Goal: Task Accomplishment & Management: Manage account settings

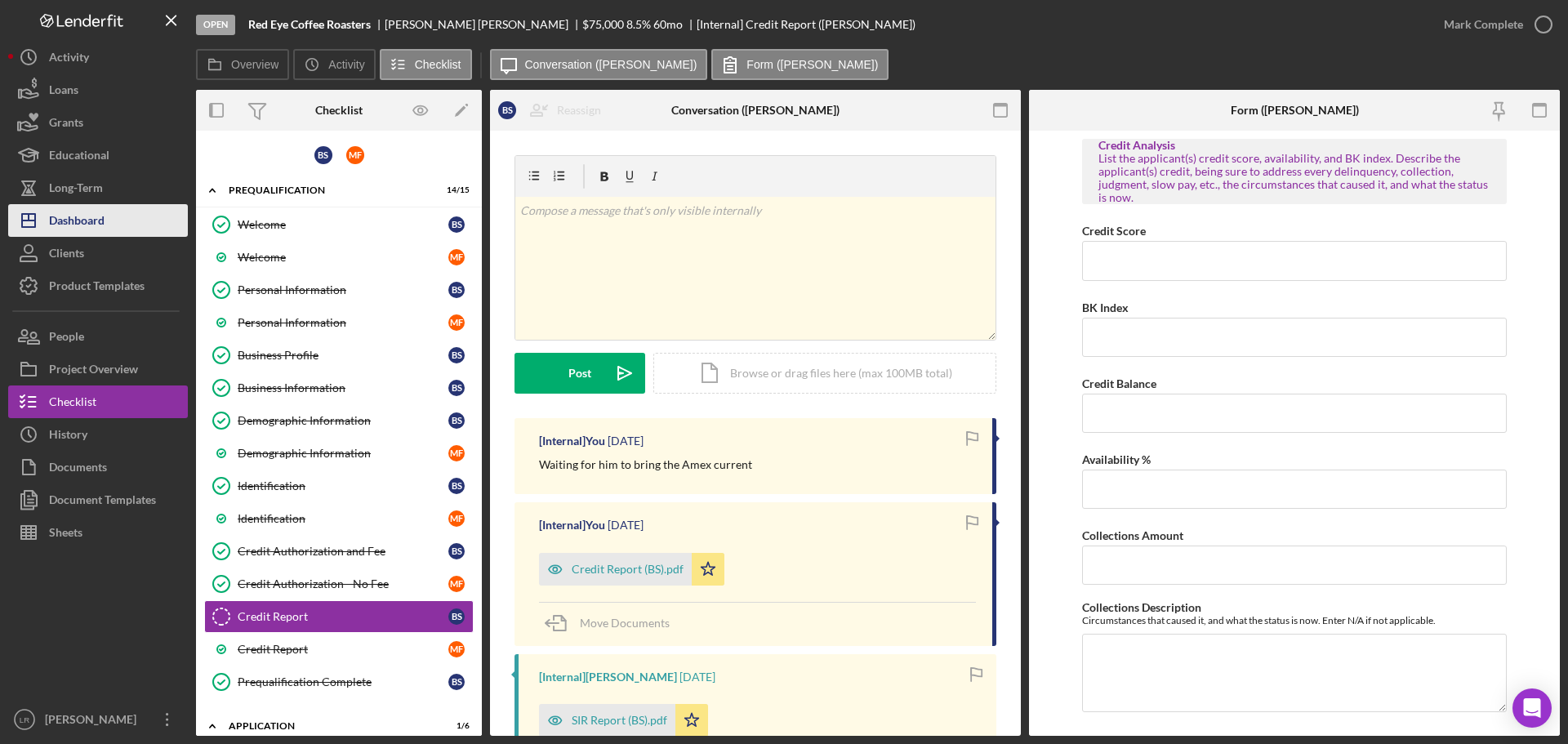
click at [103, 214] on div "Dashboard" at bounding box center [77, 222] width 56 height 37
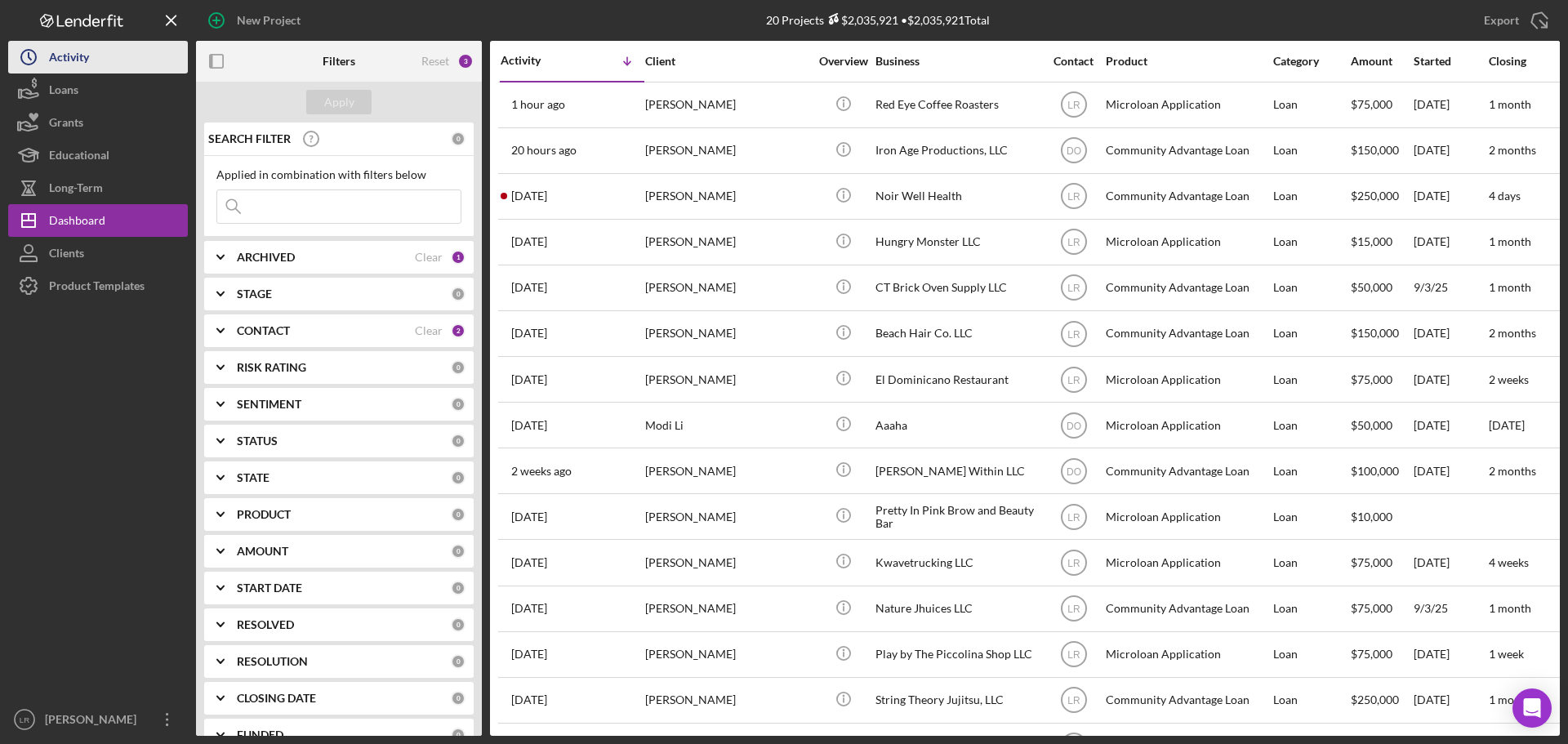
click at [102, 59] on button "Icon/History Activity" at bounding box center [97, 57] width 179 height 33
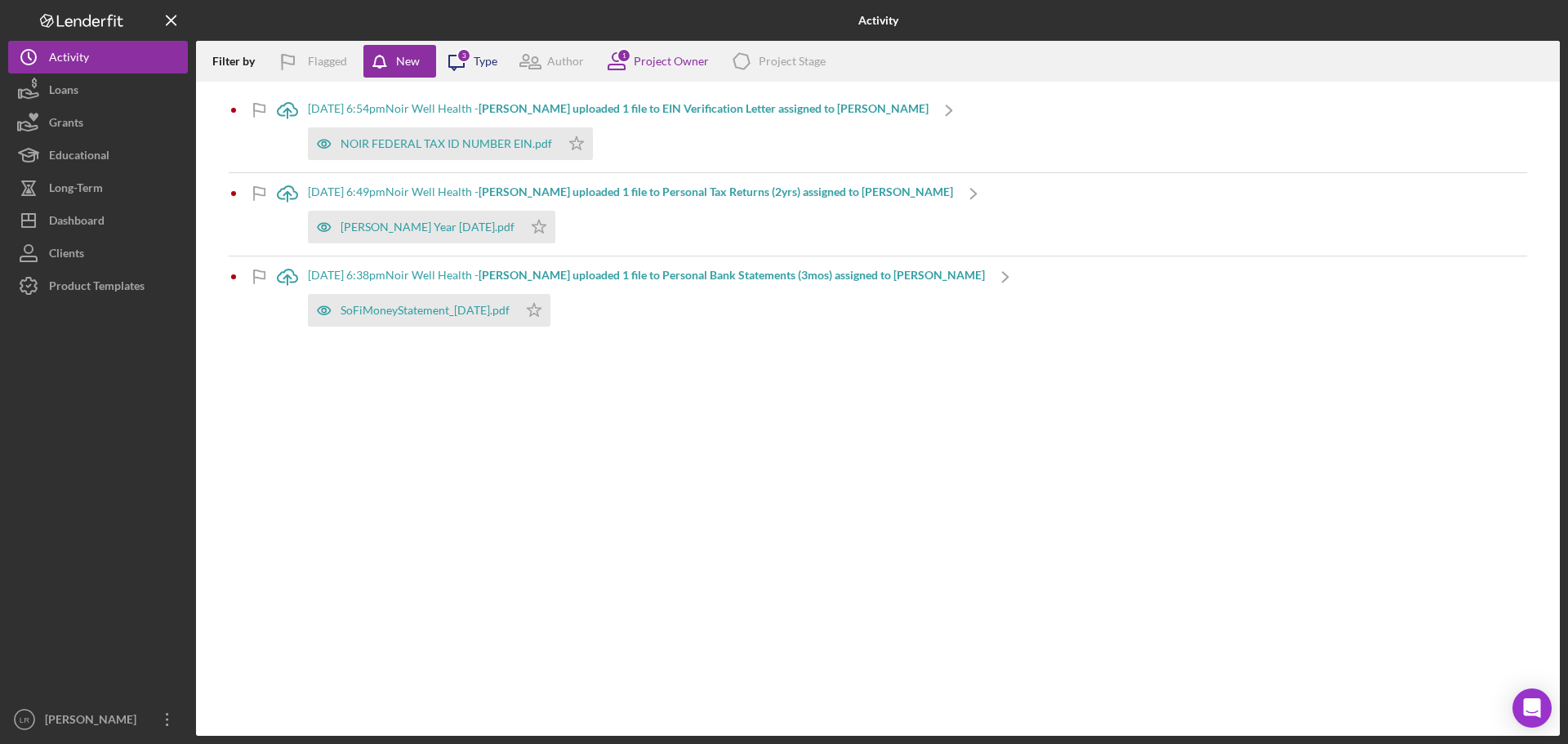
click at [459, 60] on div "3" at bounding box center [464, 56] width 15 height 15
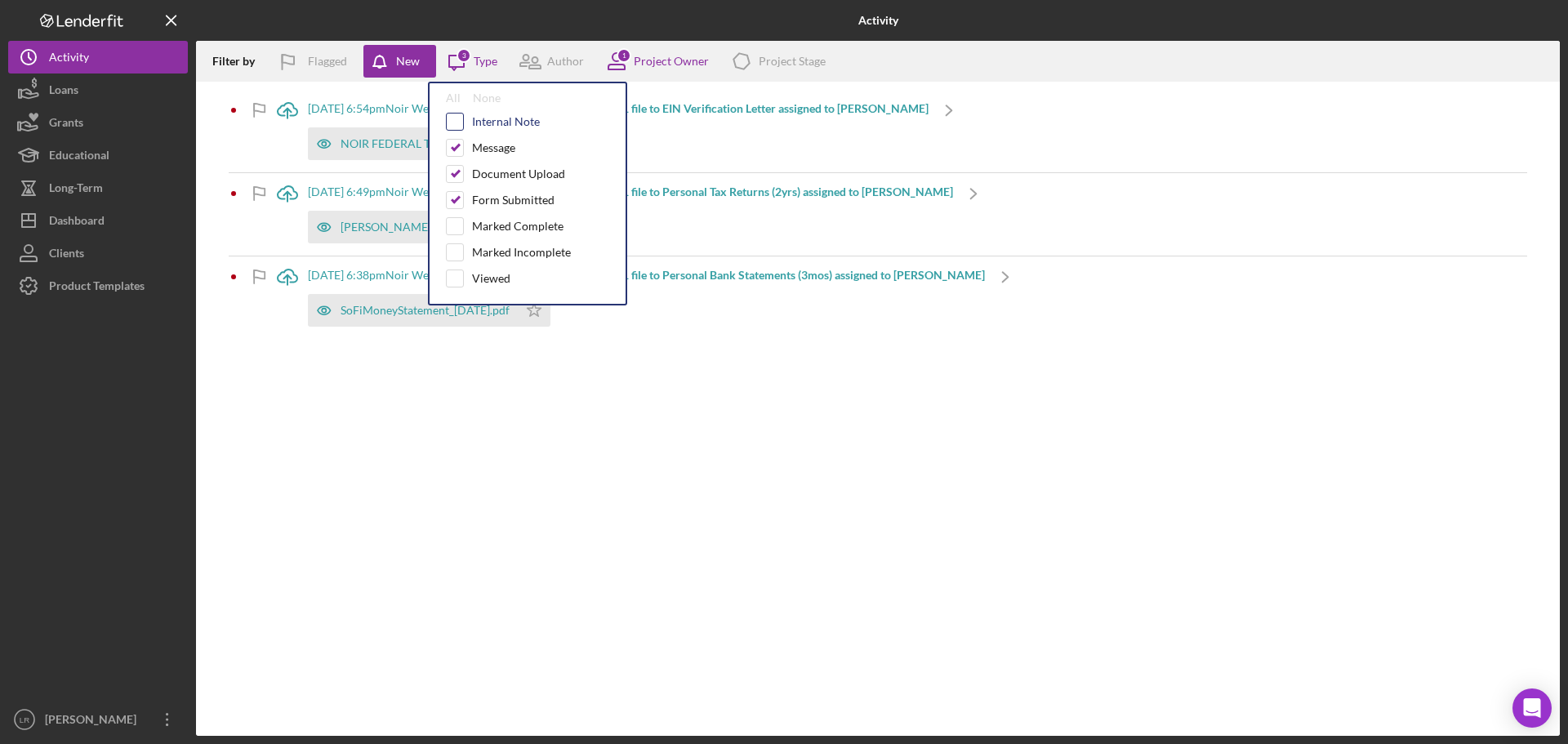
click at [455, 119] on input "checkbox" at bounding box center [455, 122] width 16 height 16
checkbox input "true"
click at [459, 221] on input "checkbox" at bounding box center [455, 226] width 16 height 16
checkbox input "true"
click at [455, 250] on input "checkbox" at bounding box center [455, 252] width 16 height 16
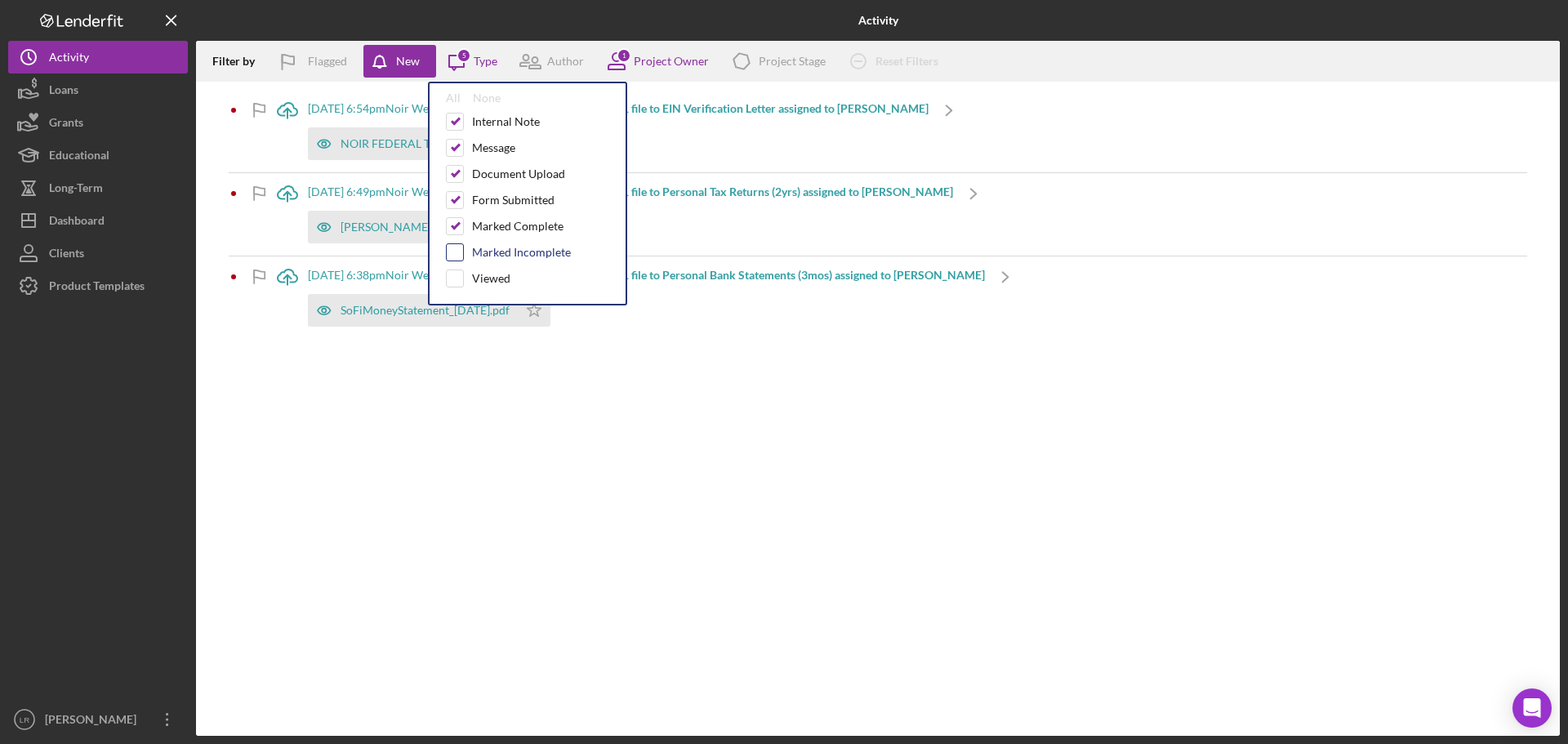
checkbox input "true"
click at [456, 274] on input "checkbox" at bounding box center [455, 279] width 16 height 16
checkbox input "true"
click at [469, 61] on icon "Icon/Message" at bounding box center [456, 61] width 41 height 41
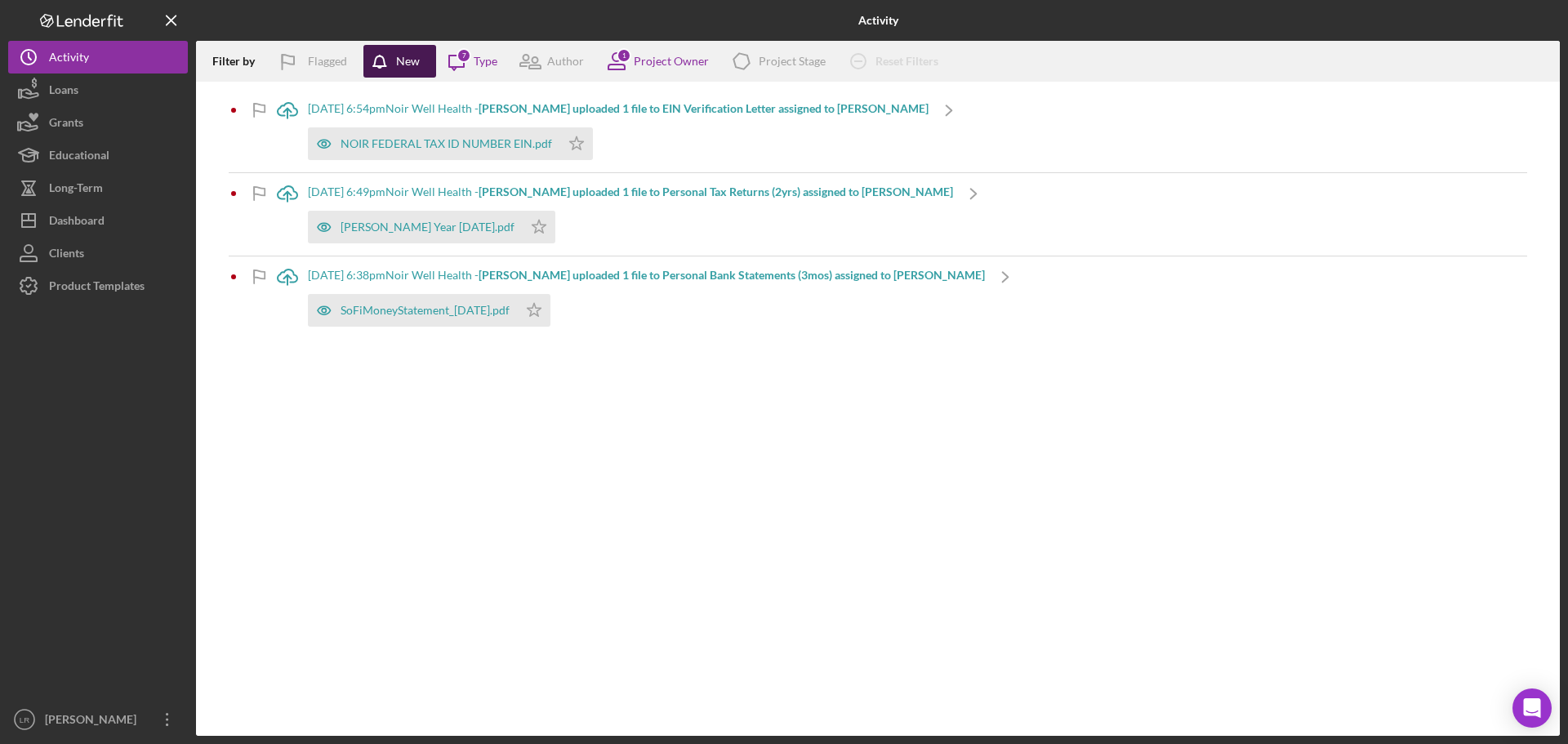
click at [390, 61] on icon "button" at bounding box center [384, 66] width 41 height 41
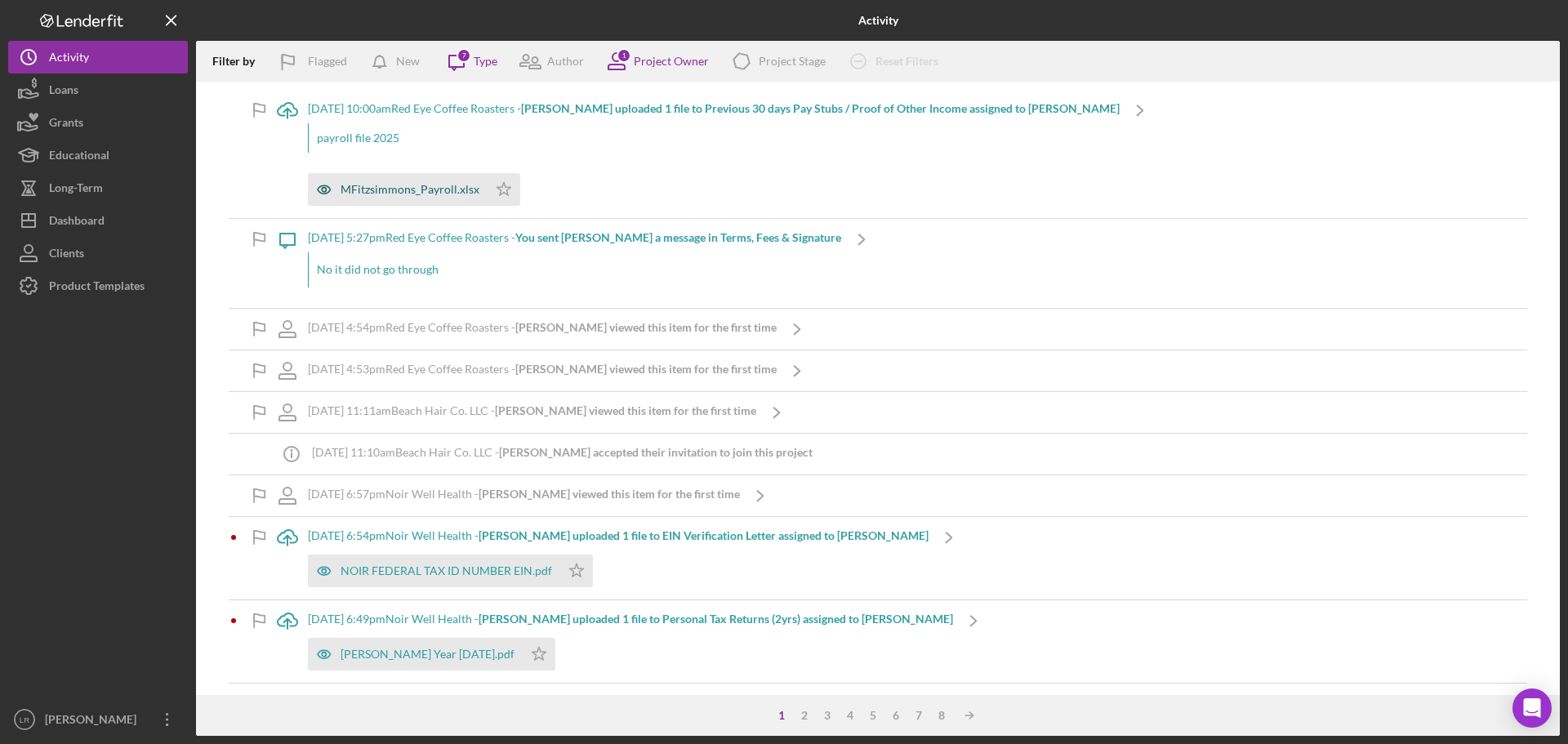
click at [387, 188] on div "MFitzsimmons_Payroll.xlsx" at bounding box center [410, 189] width 138 height 13
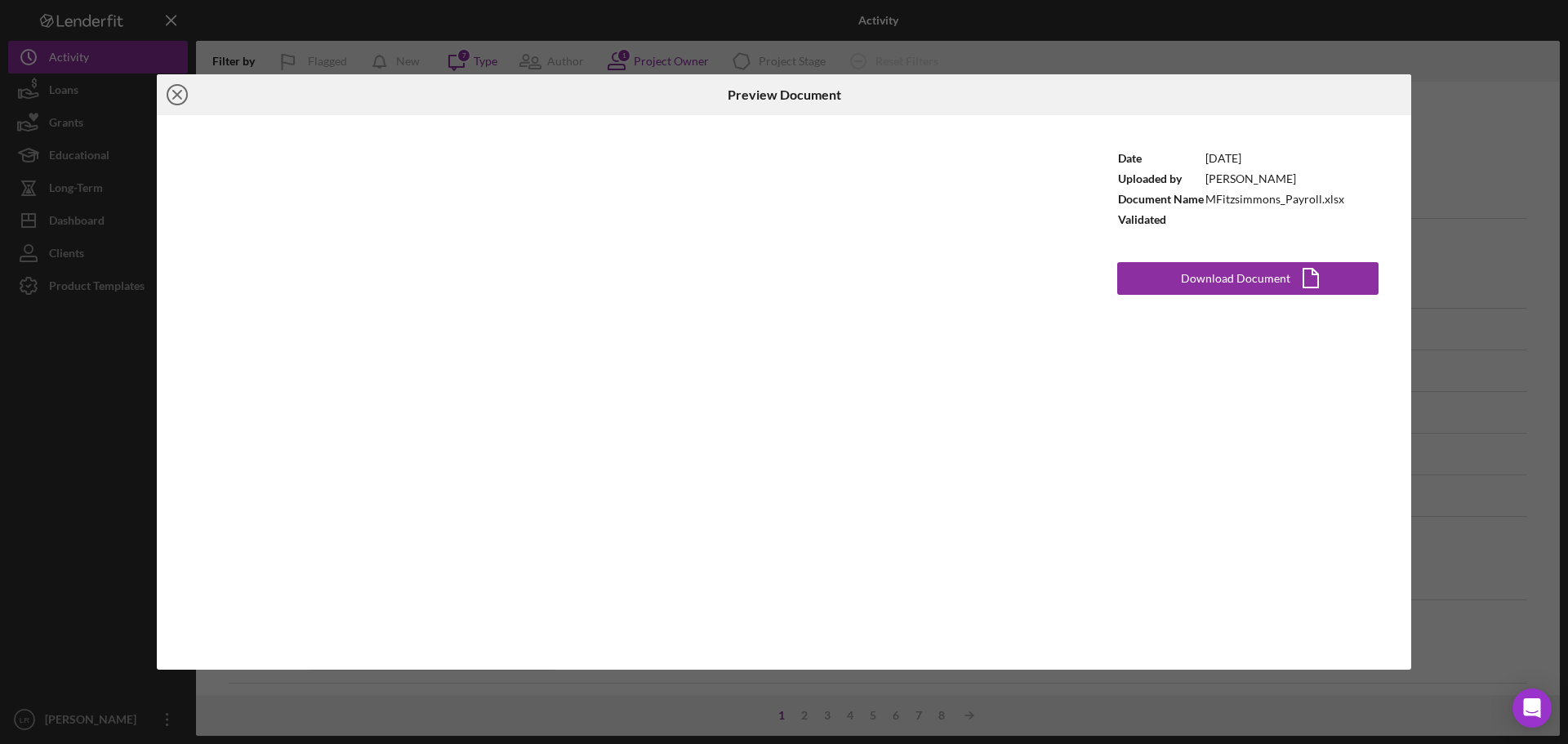
click at [175, 94] on line at bounding box center [177, 95] width 8 height 8
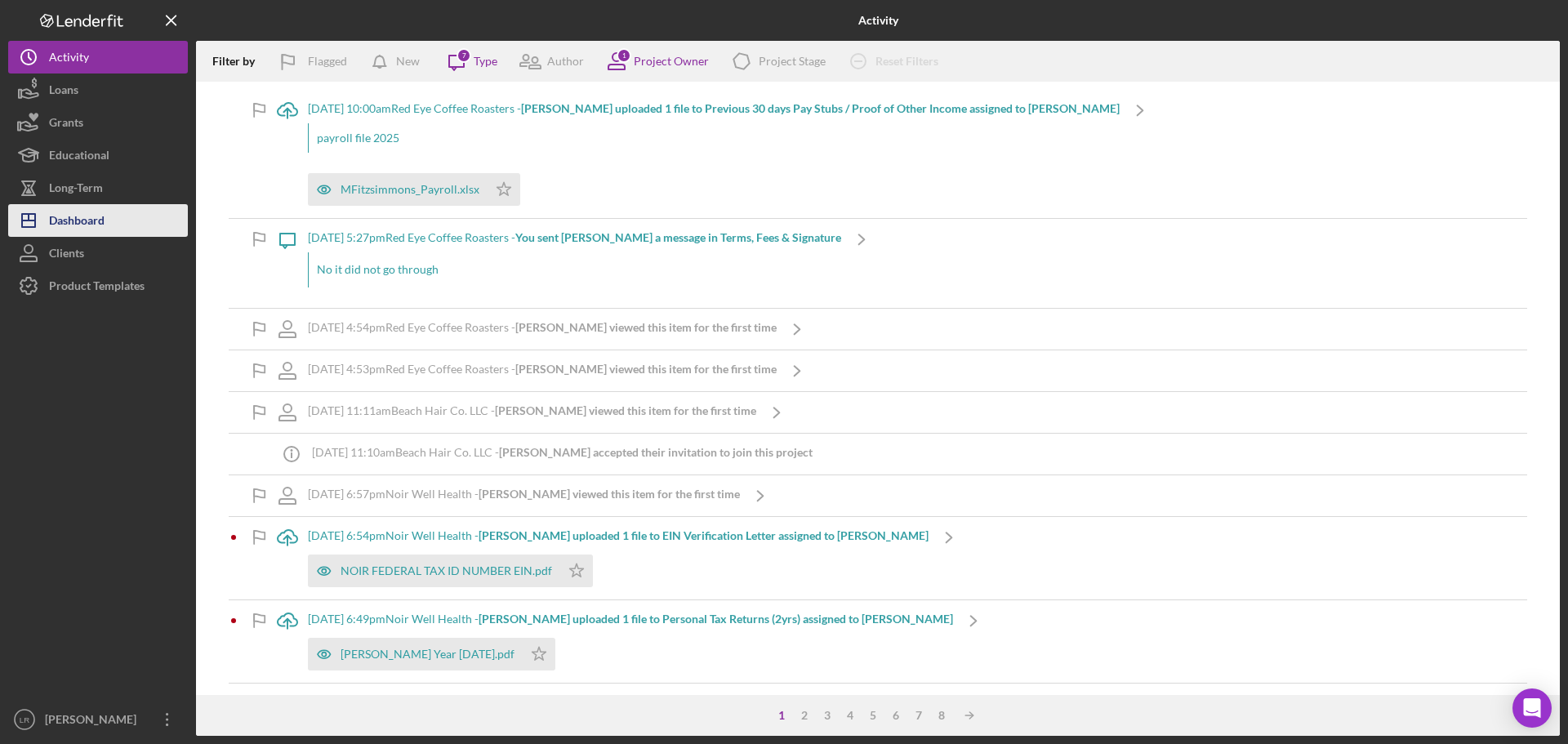
click at [104, 219] on div "Dashboard" at bounding box center [77, 222] width 56 height 37
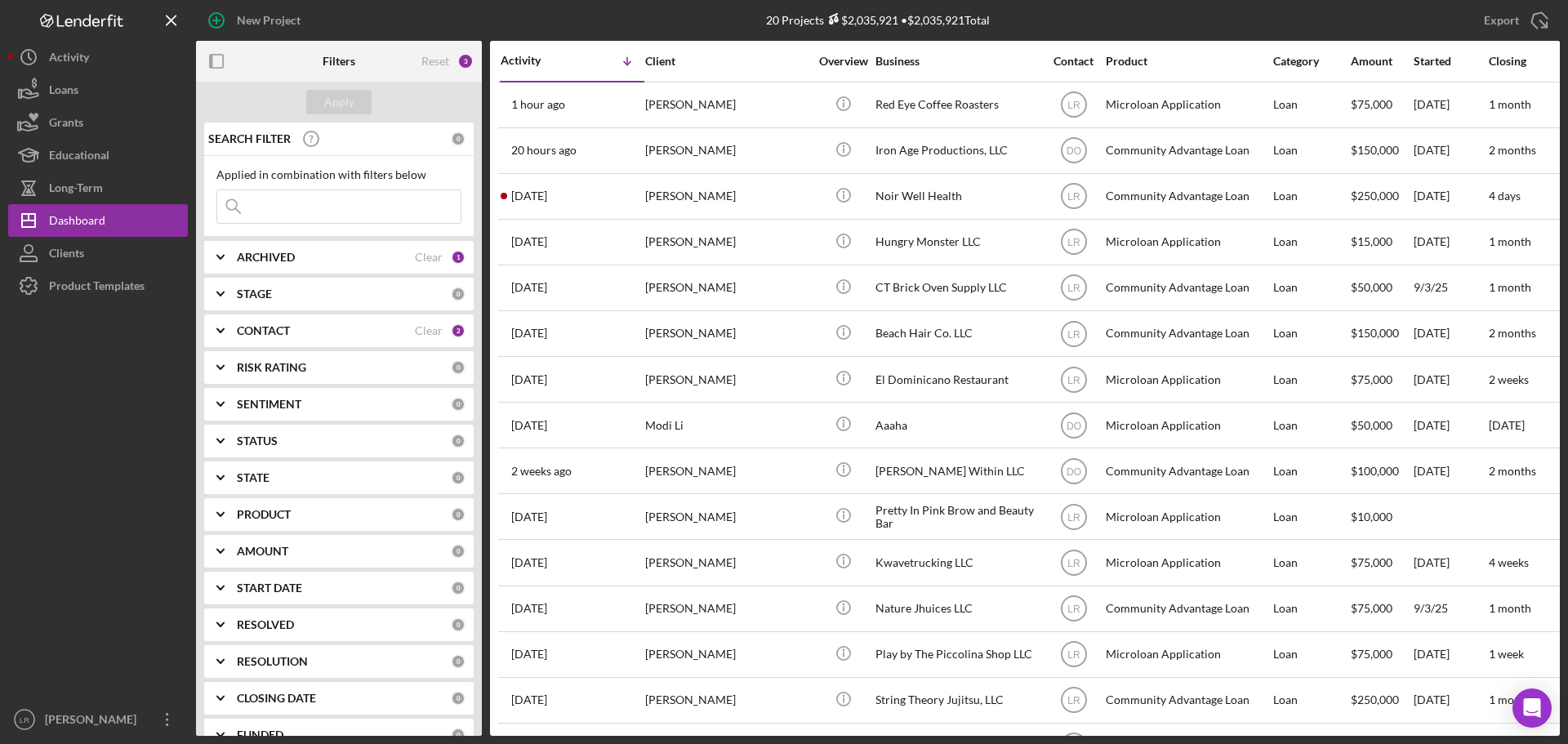
click at [301, 331] on div "CONTACT" at bounding box center [325, 331] width 178 height 13
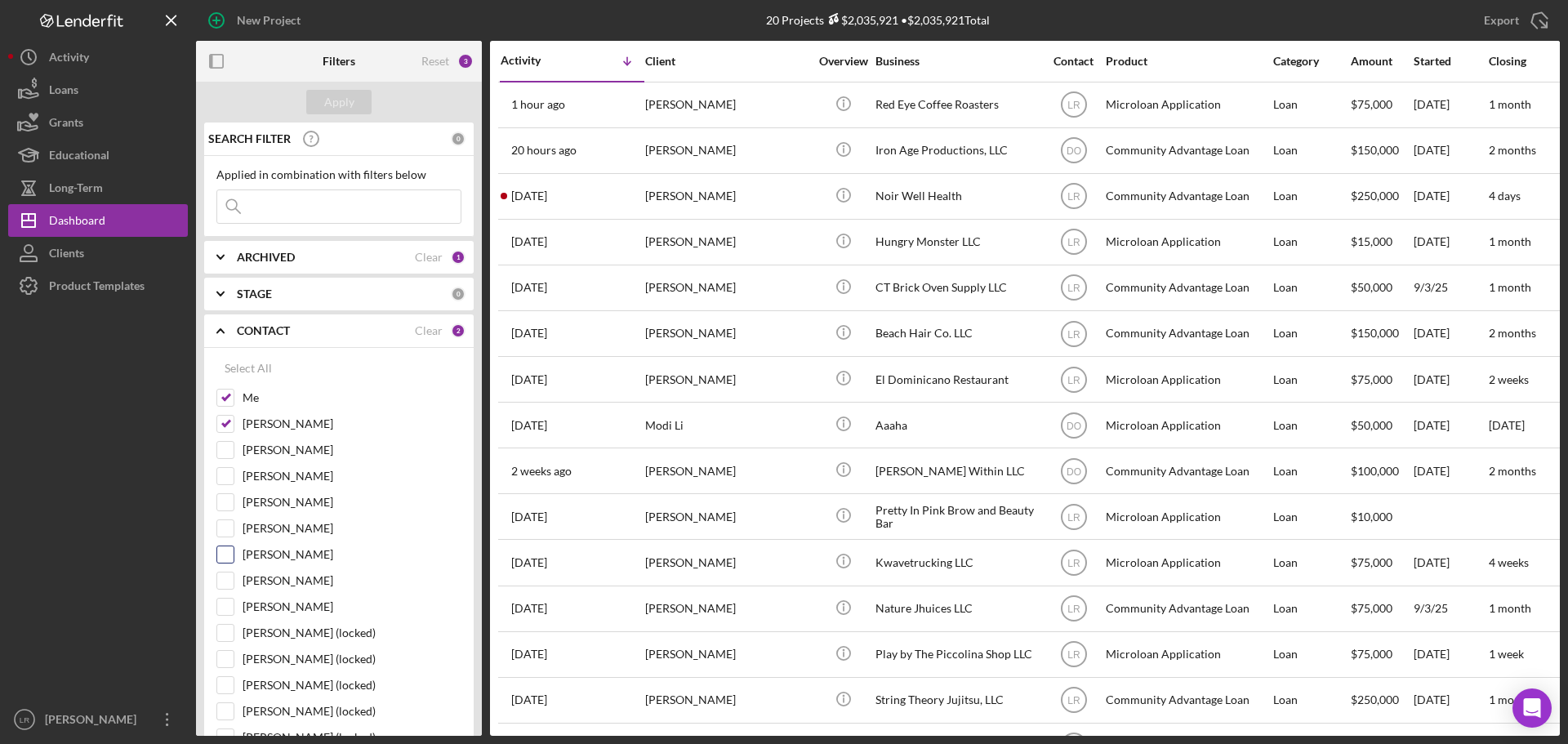
click at [300, 559] on label "[PERSON_NAME]" at bounding box center [351, 555] width 219 height 16
click at [233, 559] on input "[PERSON_NAME]" at bounding box center [225, 555] width 16 height 16
checkbox input "true"
click at [337, 96] on div "Apply" at bounding box center [339, 102] width 30 height 25
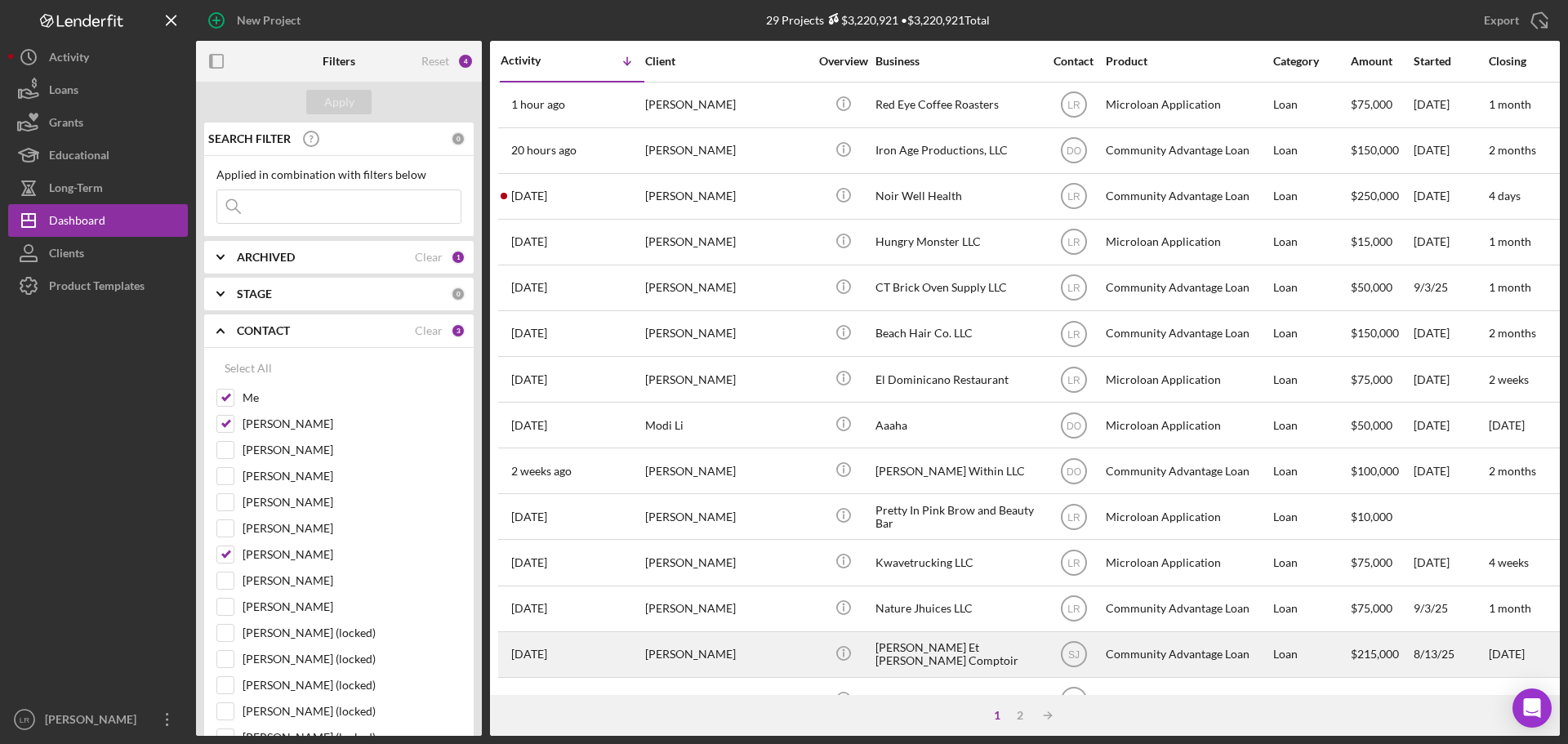
click at [881, 644] on div "[PERSON_NAME] Et [PERSON_NAME] Comptoir" at bounding box center [956, 654] width 163 height 43
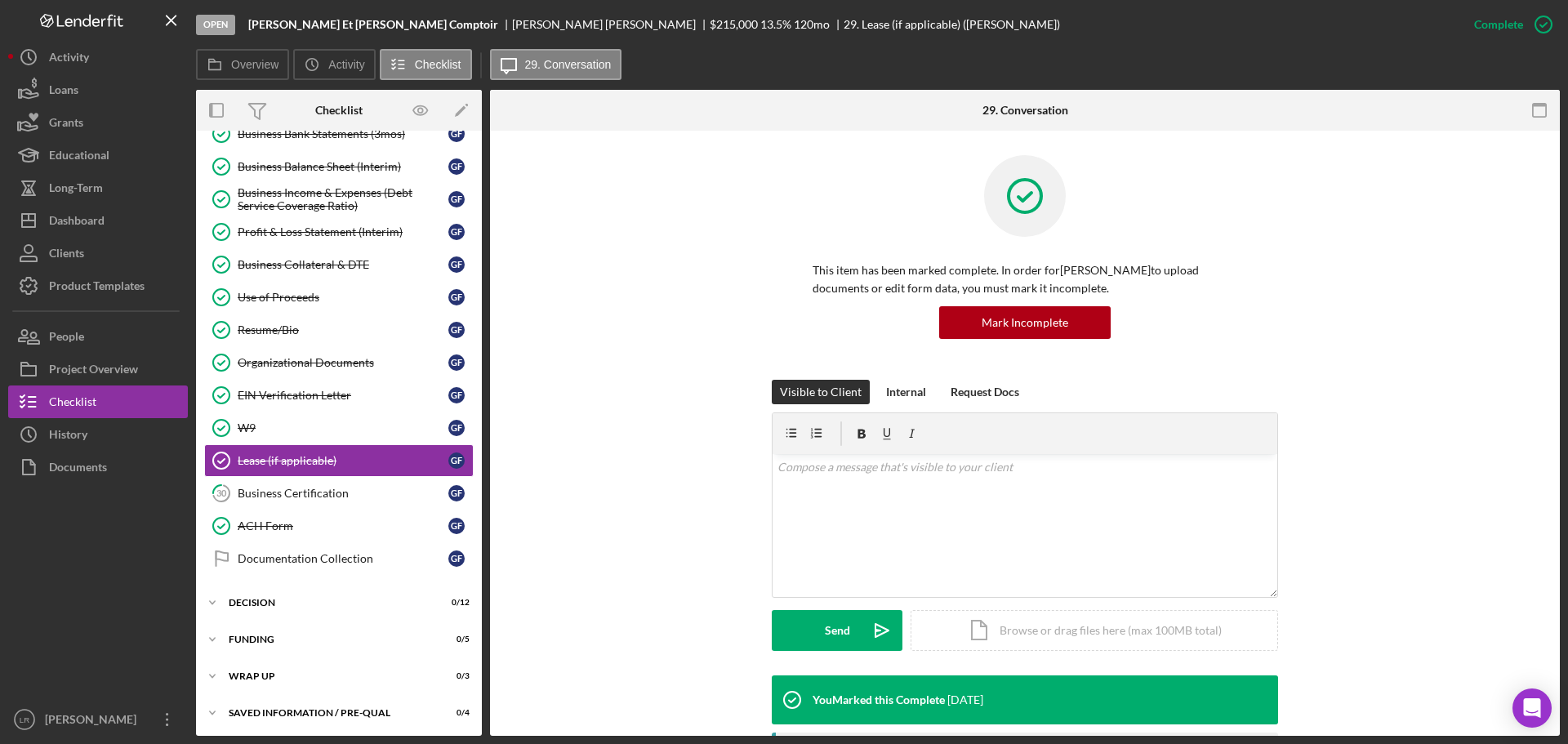
scroll to position [325, 0]
click at [323, 488] on div "Business Certification" at bounding box center [342, 492] width 211 height 13
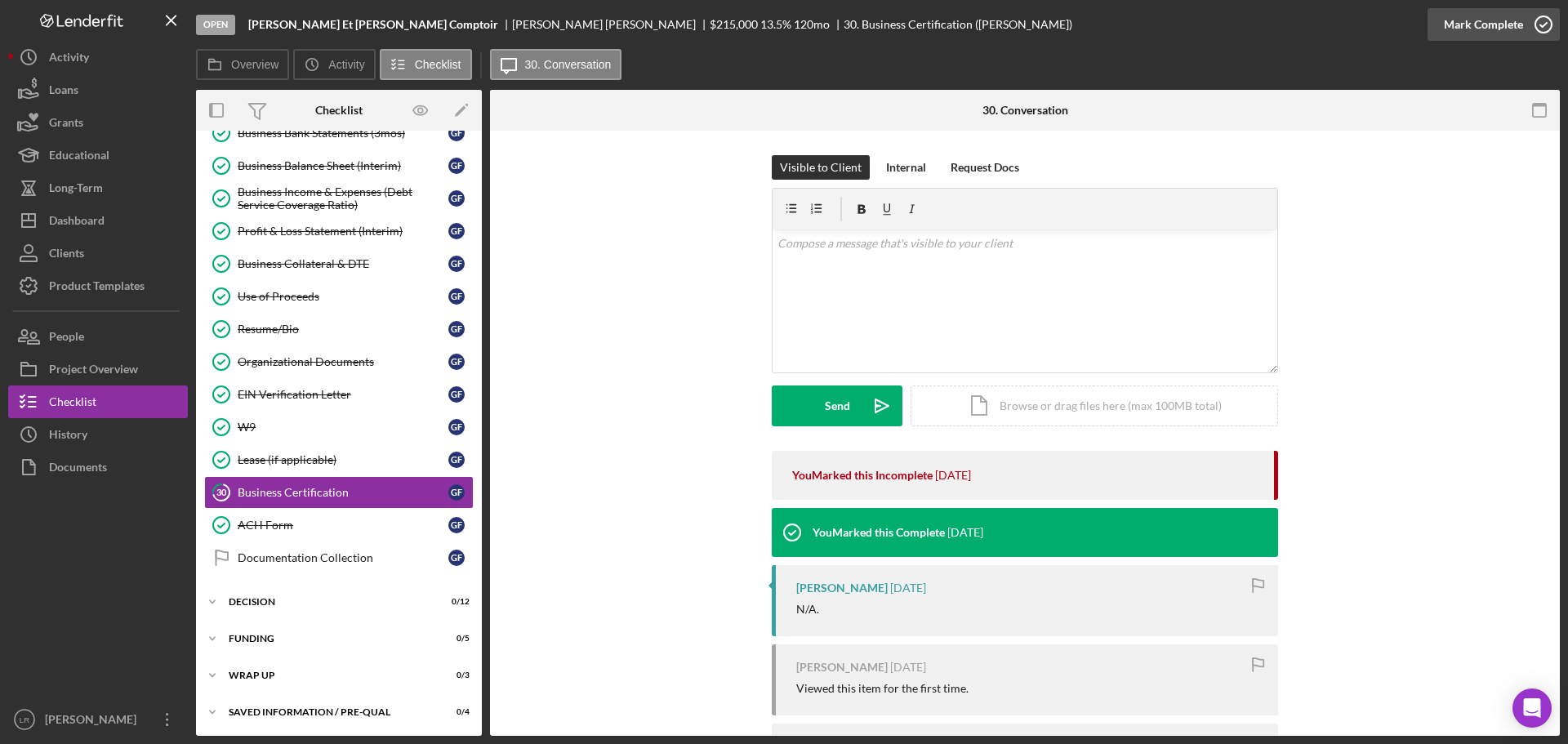
click at [1484, 30] on div "Mark Complete" at bounding box center [1483, 25] width 79 height 33
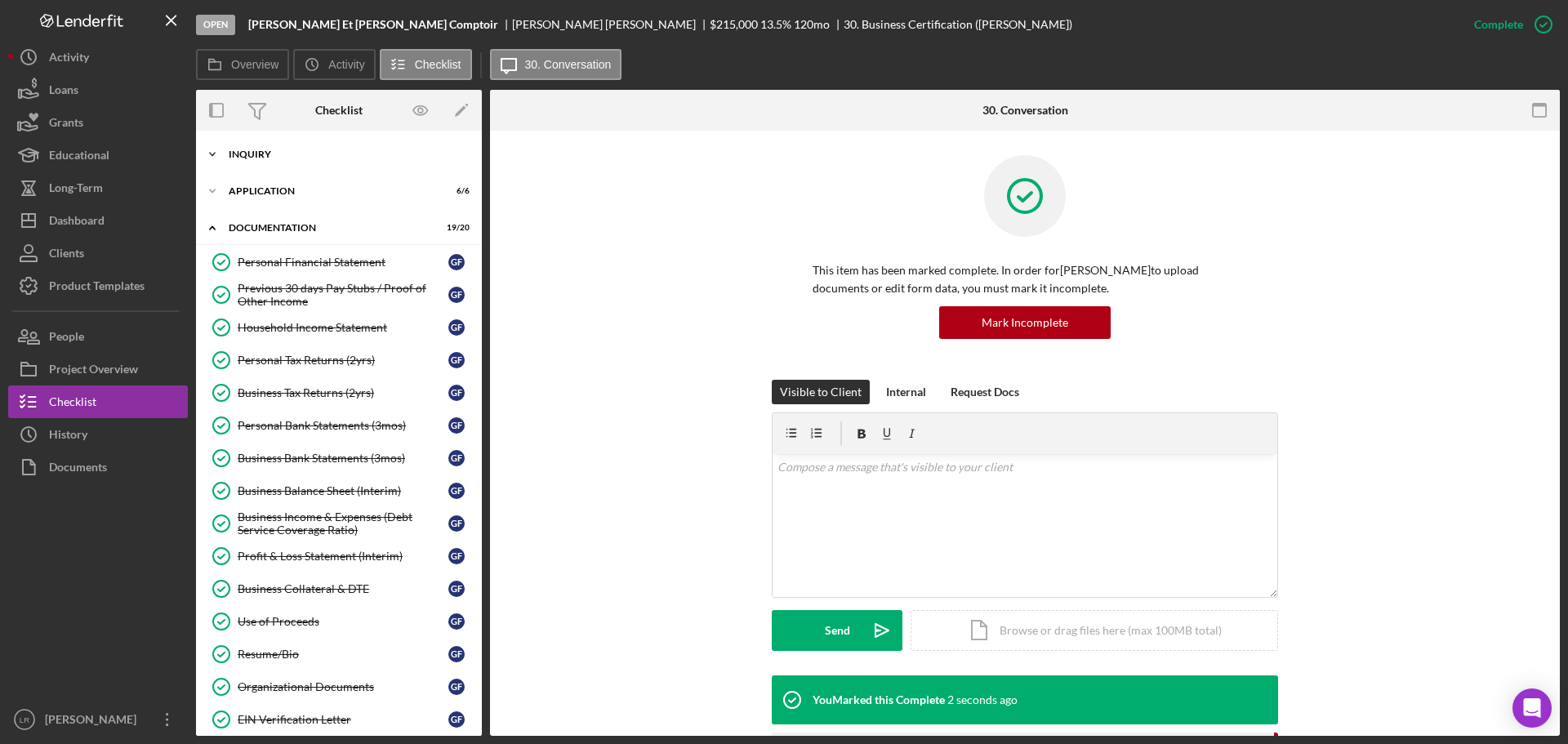
click at [291, 147] on div "Icon/Expander Inquiry 9 / 9" at bounding box center [338, 154] width 286 height 33
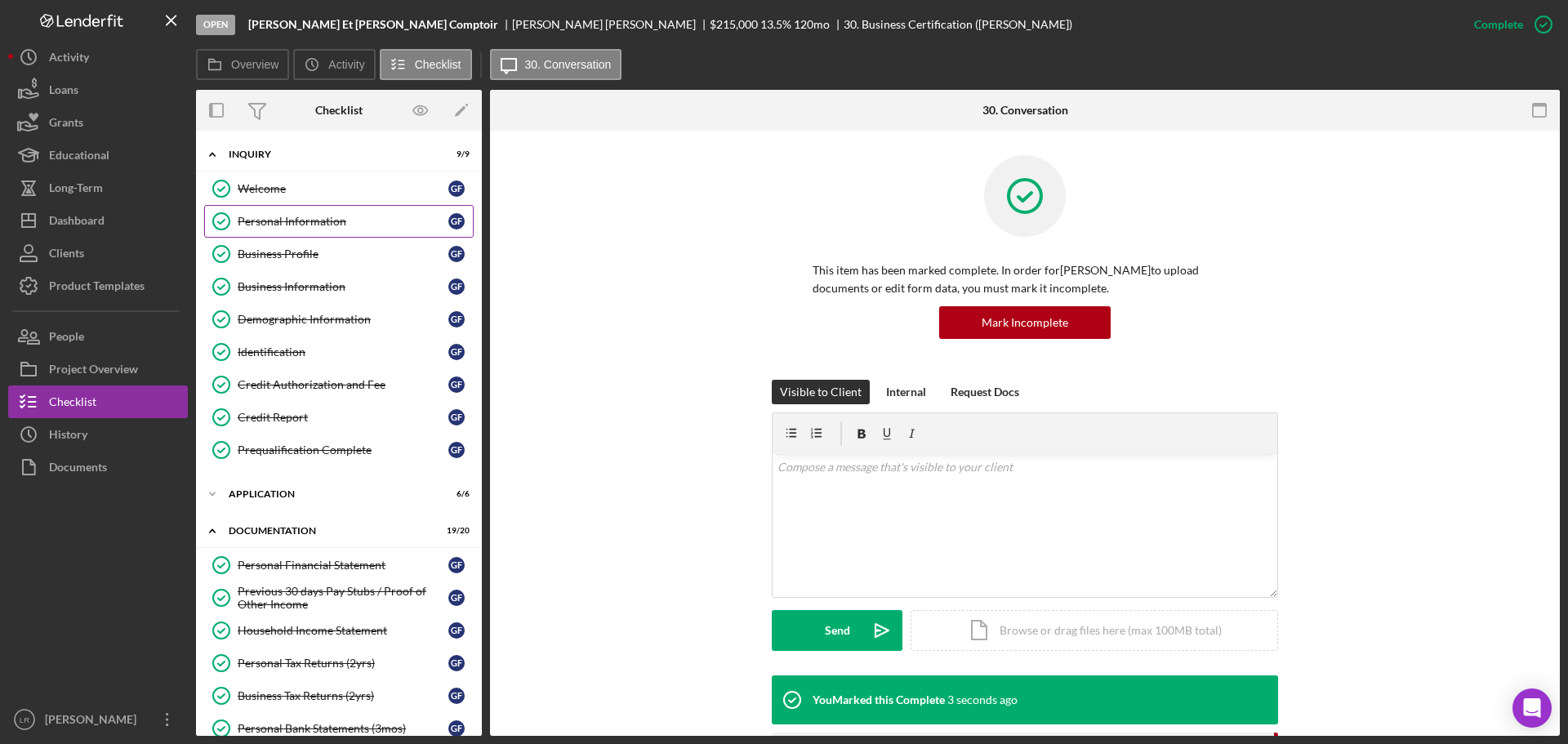
click at [306, 220] on div "Personal Information" at bounding box center [342, 221] width 211 height 13
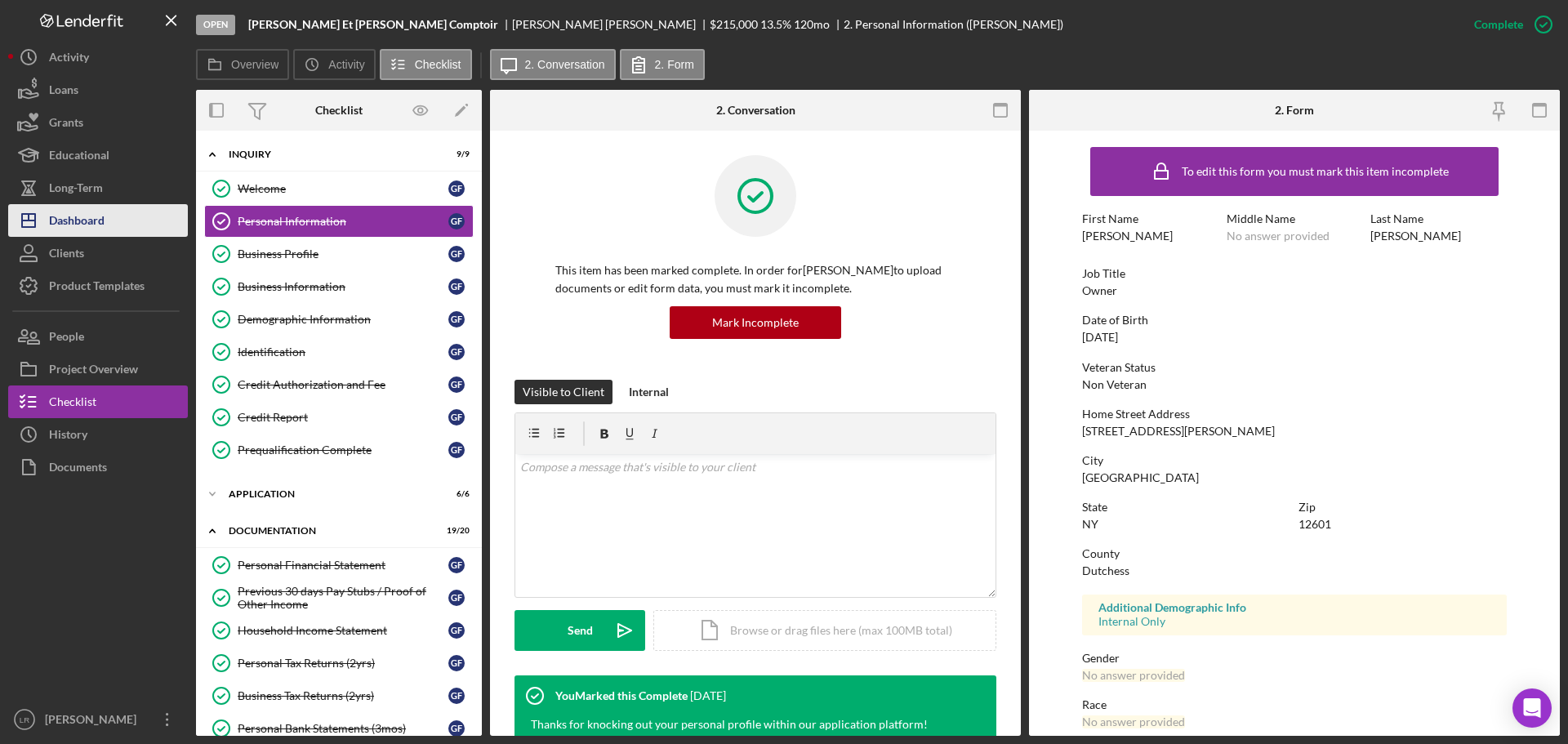
click at [76, 221] on div "Dashboard" at bounding box center [77, 222] width 56 height 37
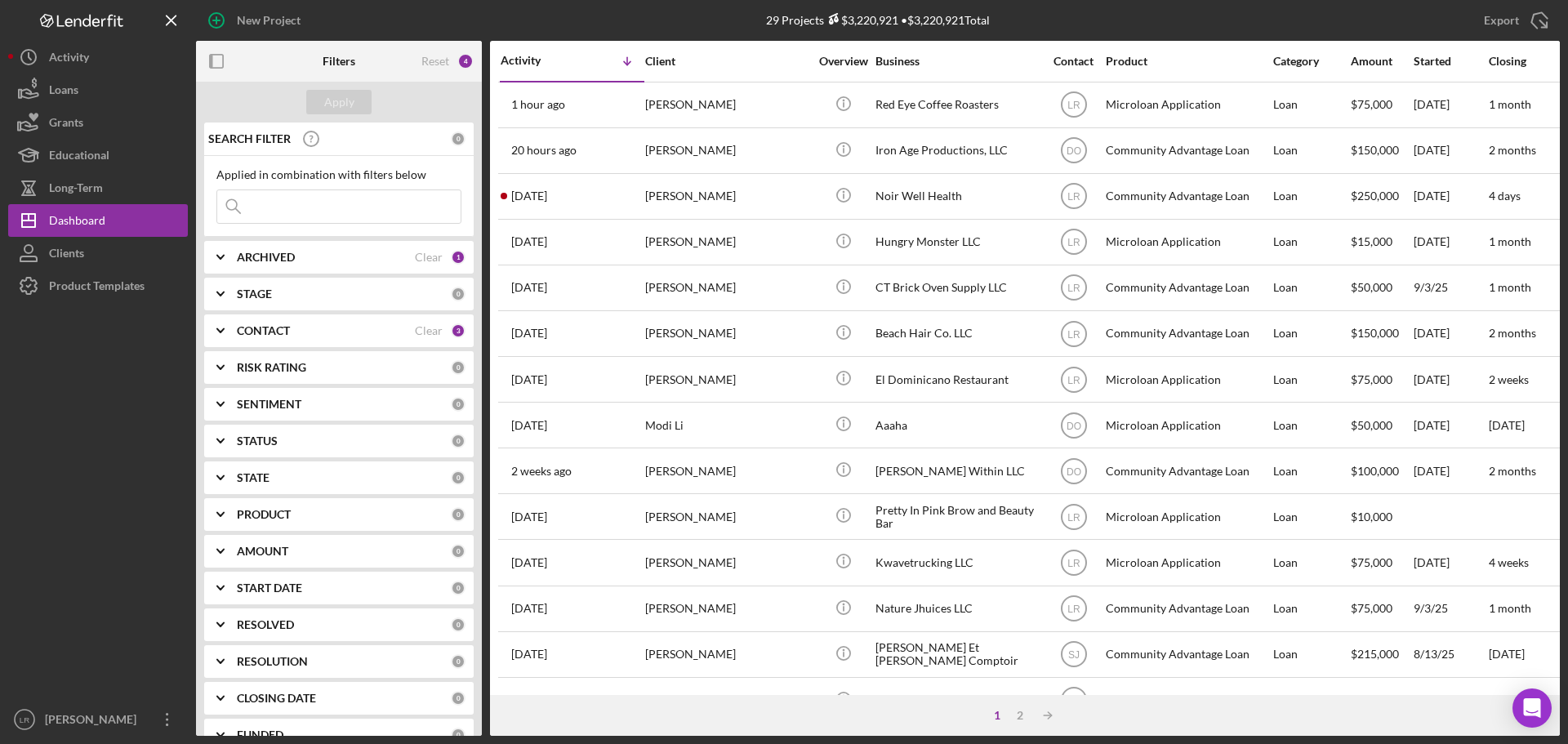
click at [315, 332] on div "CONTACT" at bounding box center [325, 331] width 178 height 13
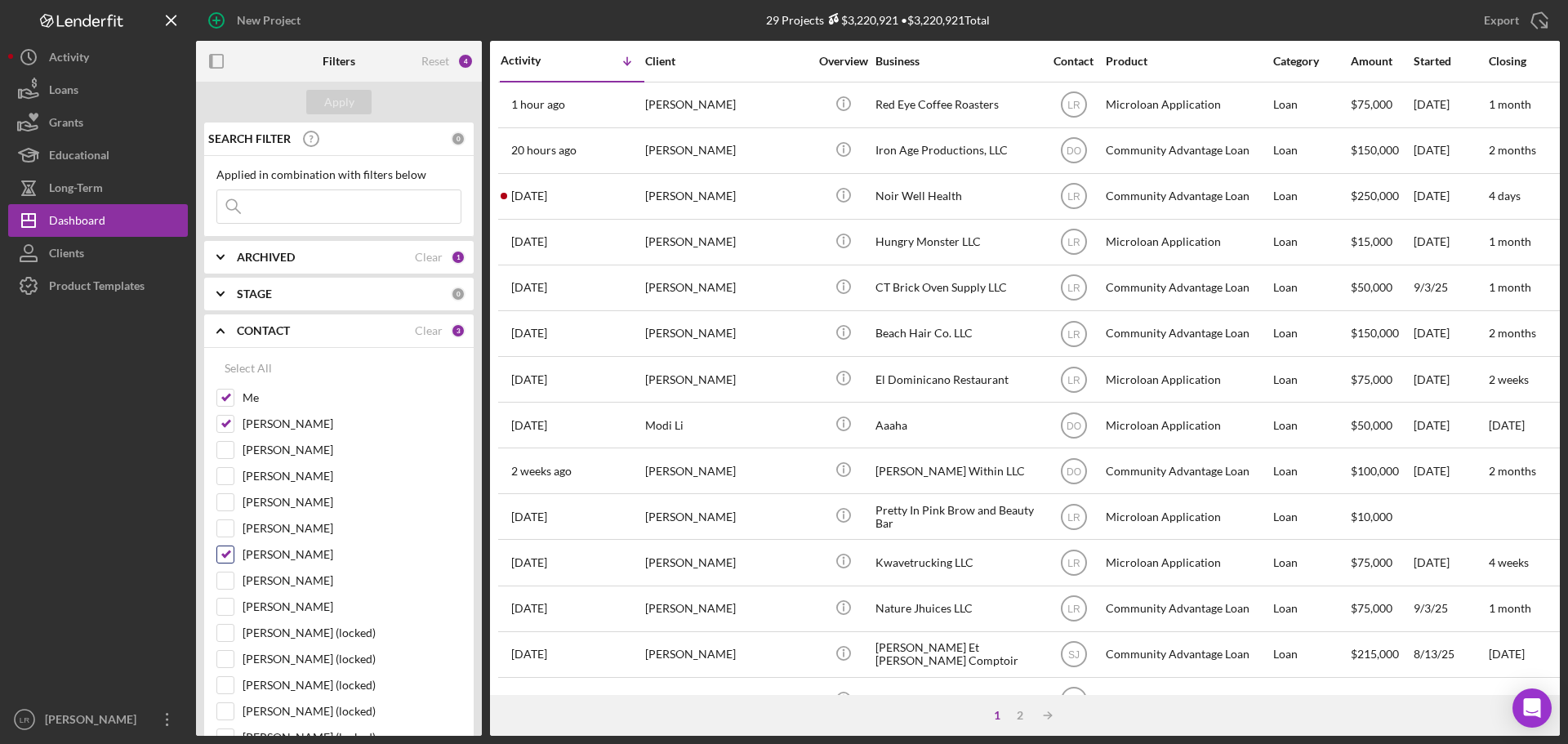
click at [284, 557] on label "[PERSON_NAME]" at bounding box center [351, 555] width 219 height 16
click at [233, 557] on input "[PERSON_NAME]" at bounding box center [225, 555] width 16 height 16
checkbox input "false"
click at [345, 98] on div "Apply" at bounding box center [339, 102] width 30 height 25
